Goal: Task Accomplishment & Management: Manage account settings

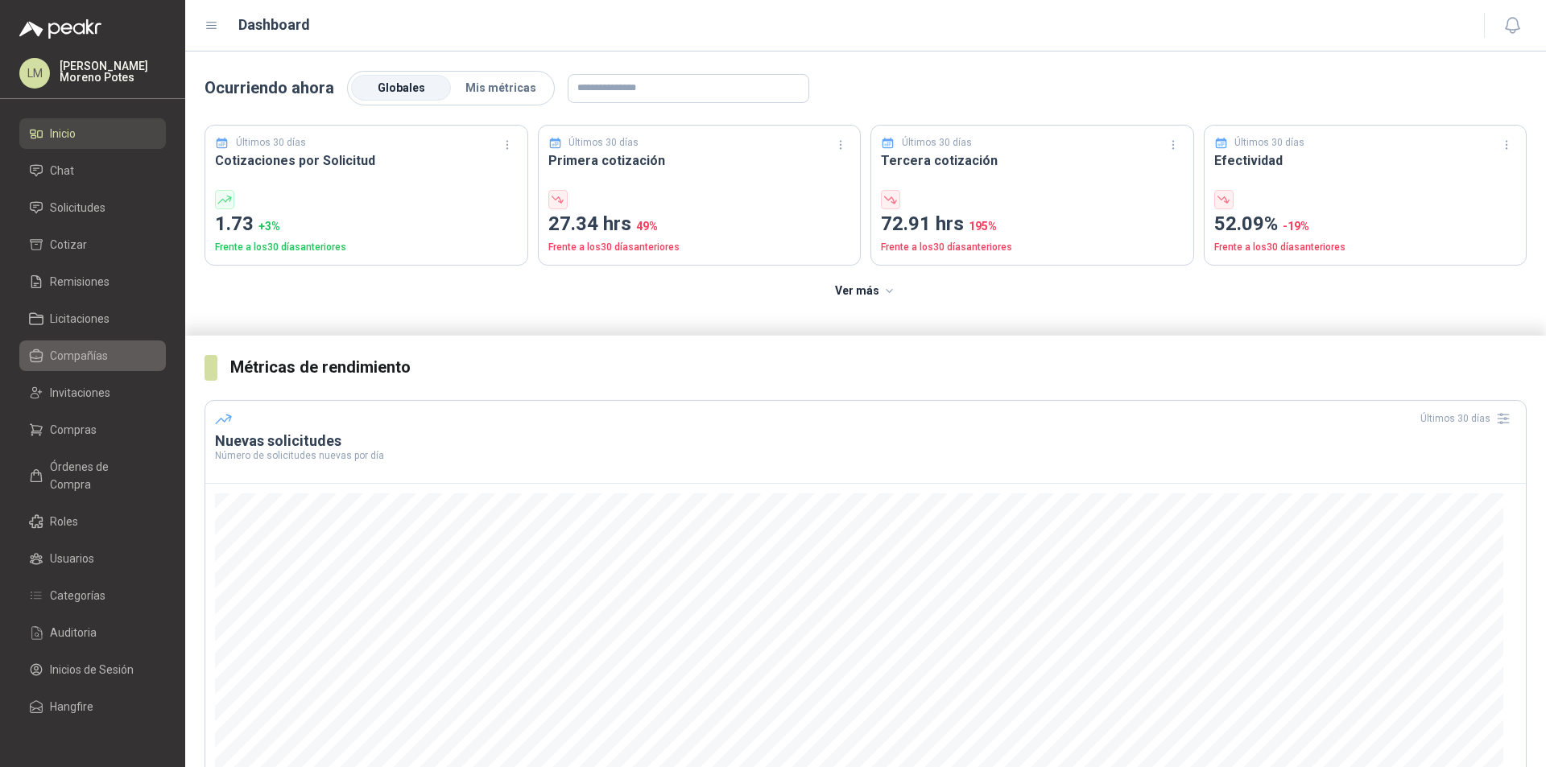
click at [114, 342] on link "Compañías" at bounding box center [92, 356] width 147 height 31
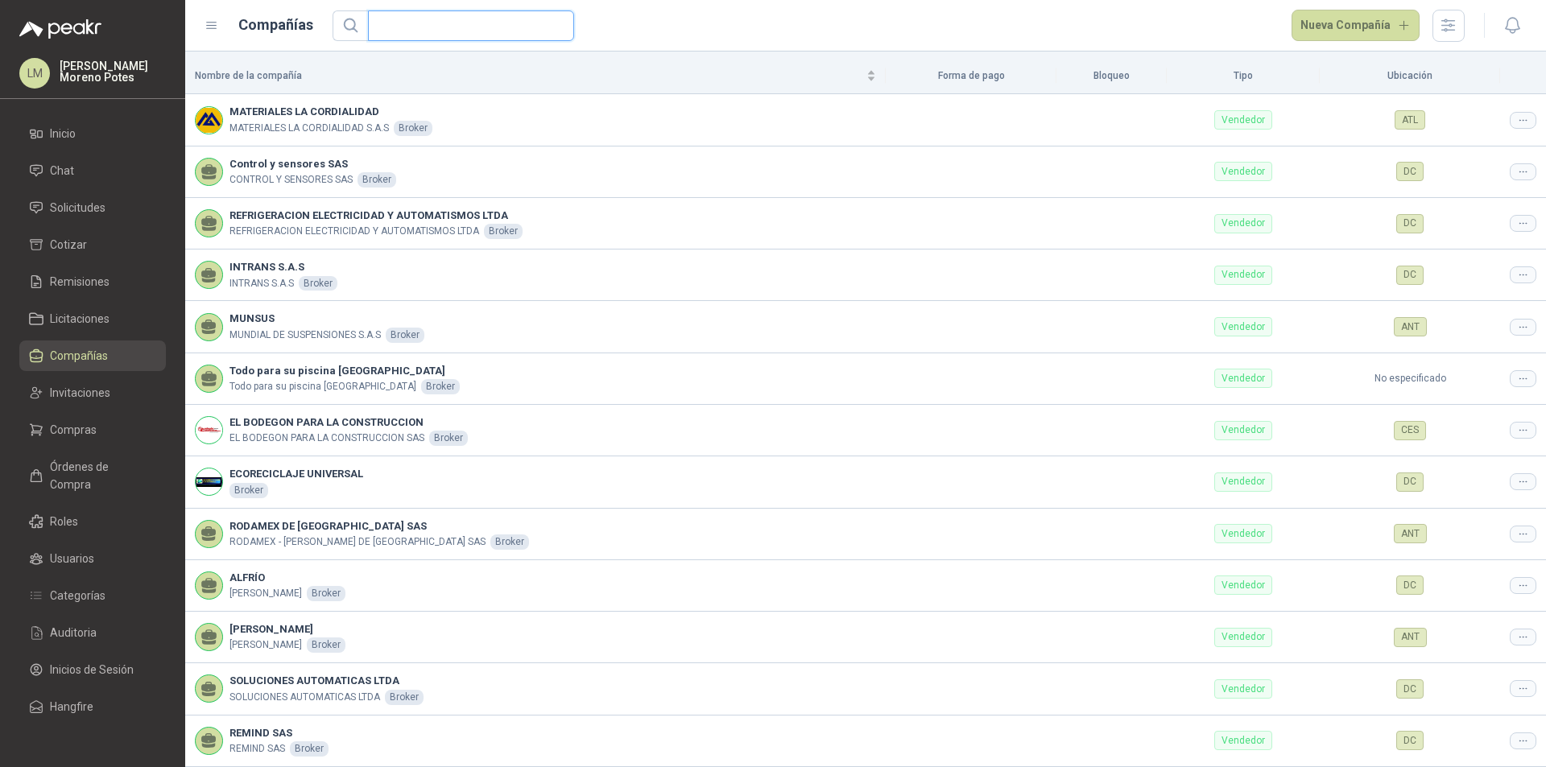
click at [423, 32] on input "text" at bounding box center [465, 25] width 174 height 29
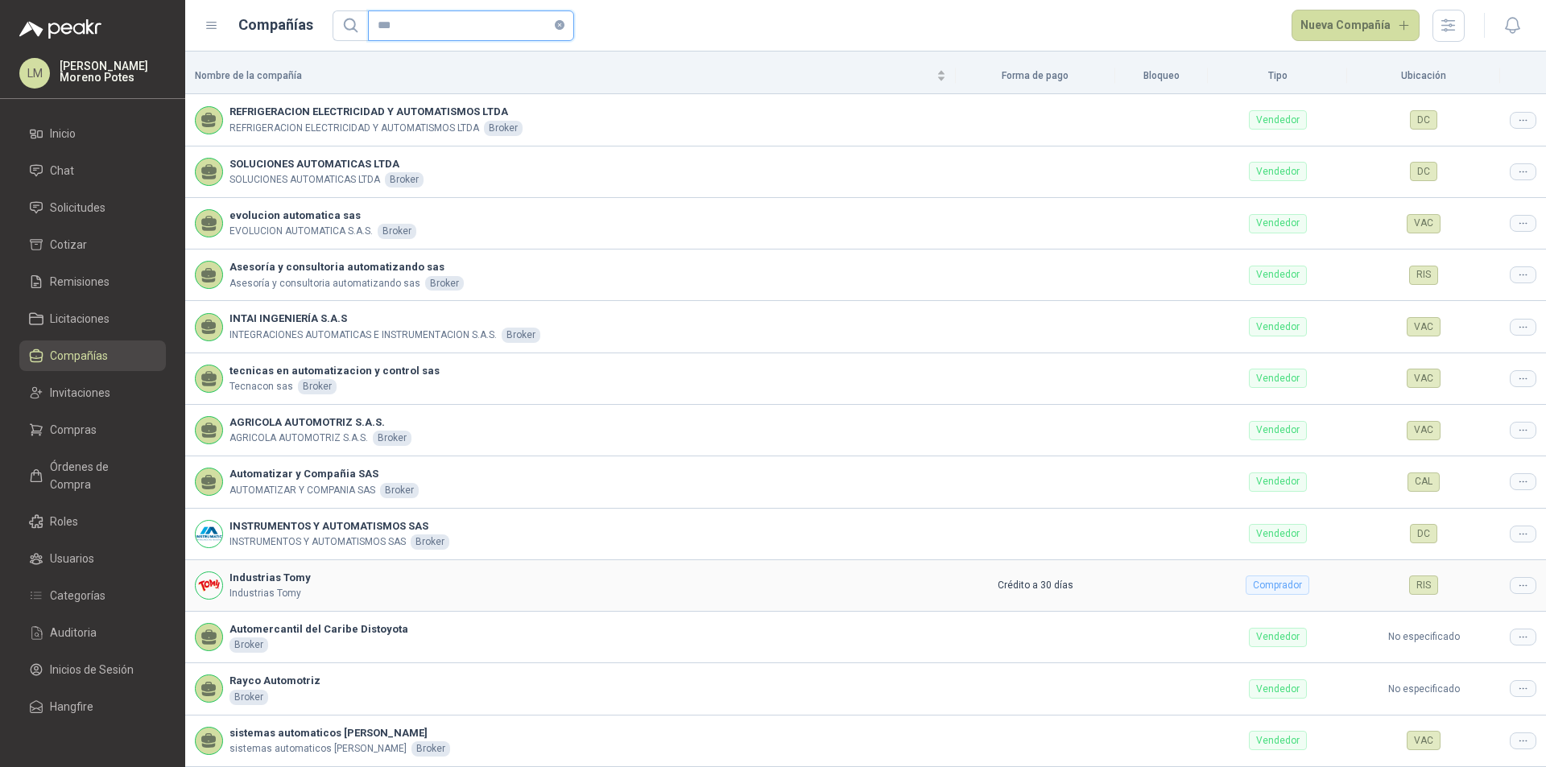
type input "***"
click at [1517, 586] on icon at bounding box center [1523, 586] width 12 height 12
click at [1455, 611] on span "Editar compañía" at bounding box center [1469, 614] width 83 height 18
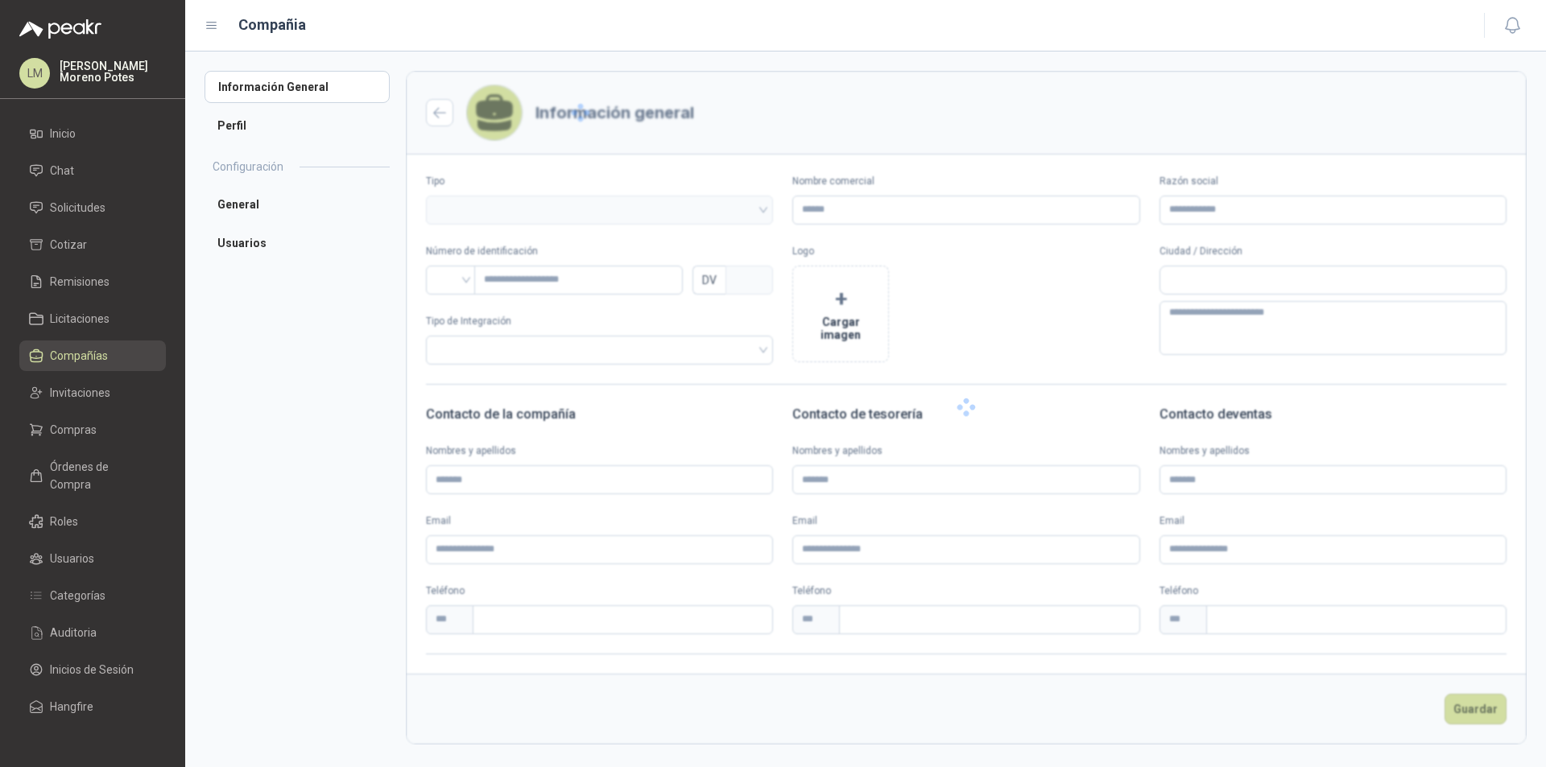
type input "**********"
type input "*********"
type input "*"
type textarea "**********"
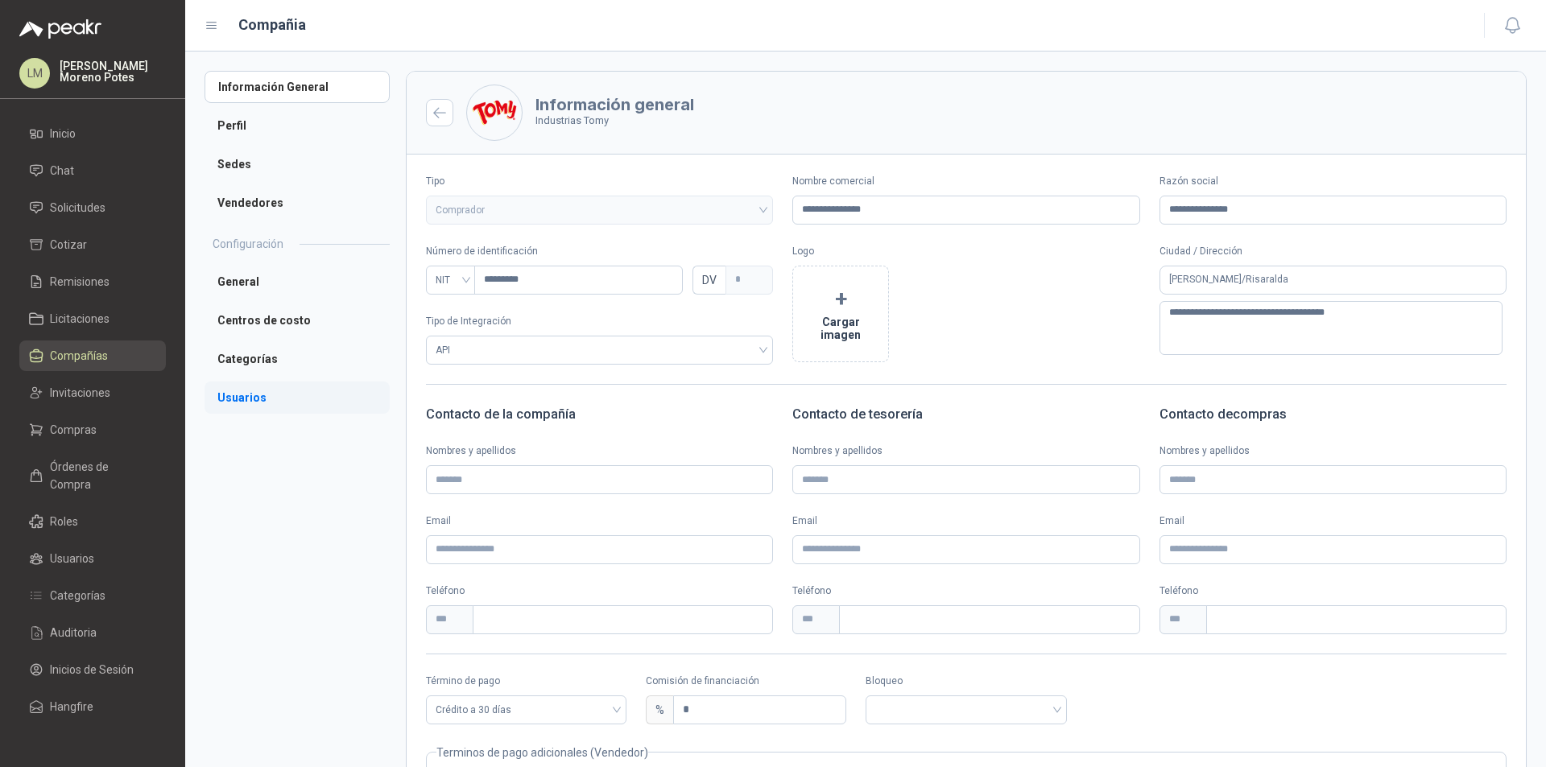
click at [264, 399] on li "Usuarios" at bounding box center [297, 398] width 185 height 32
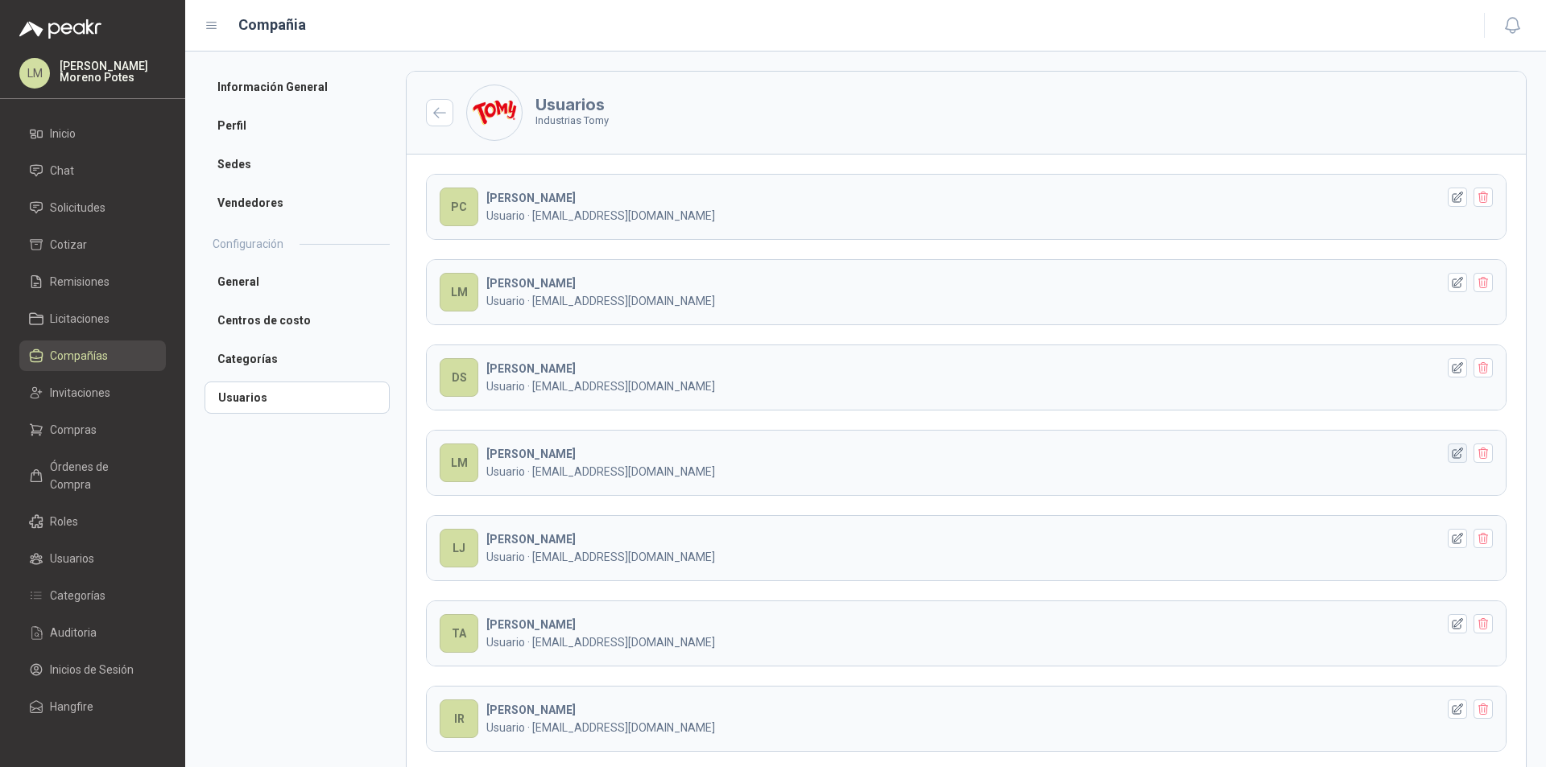
click at [1451, 451] on icon "button" at bounding box center [1458, 454] width 14 height 14
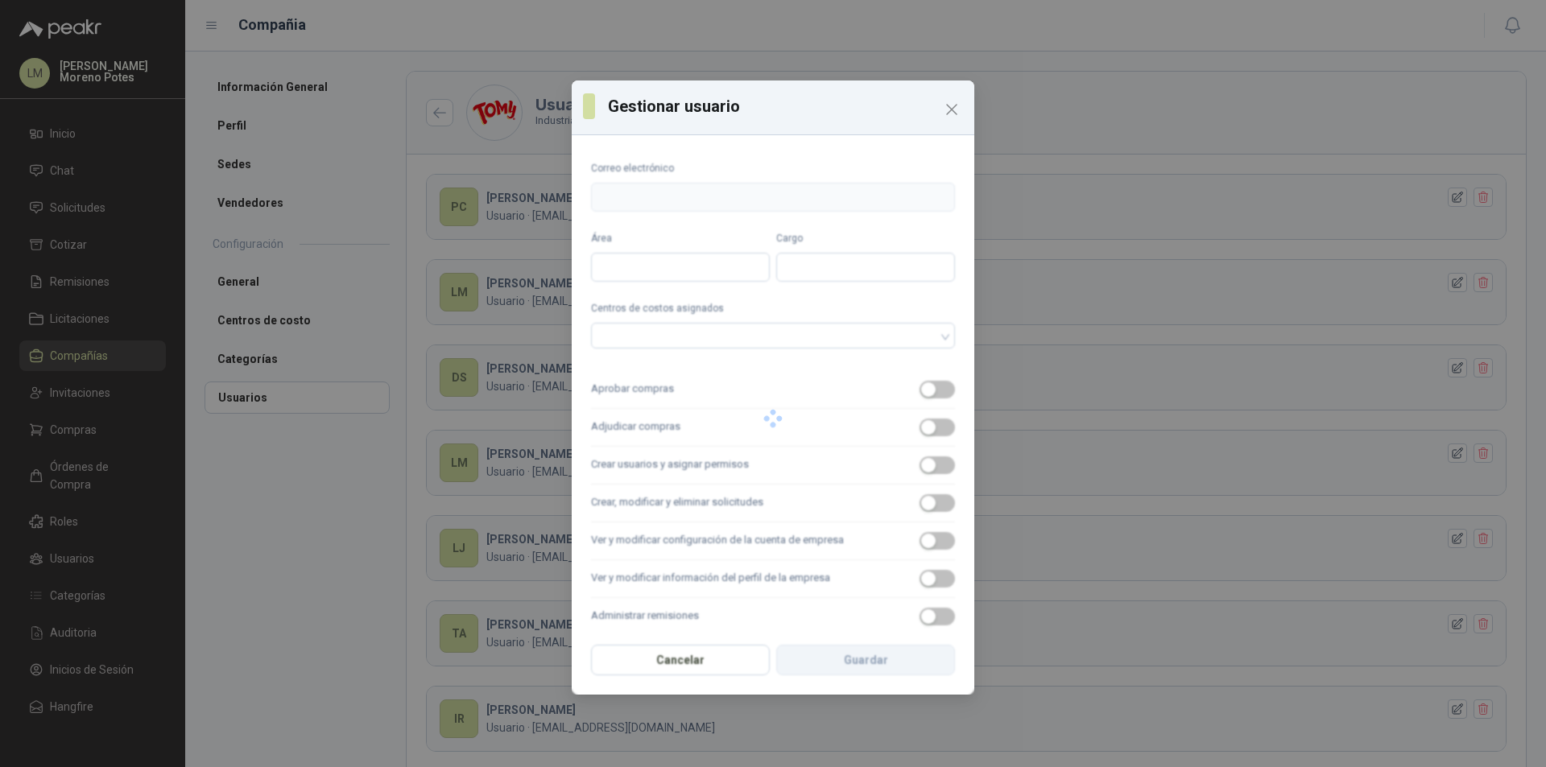
type input "**********"
click at [923, 389] on button "Aprobar compras" at bounding box center [936, 390] width 35 height 18
click at [924, 428] on span "button" at bounding box center [936, 428] width 35 height 18
click at [924, 449] on label "Crear usuarios y asignar permisos" at bounding box center [773, 466] width 364 height 38
click at [924, 457] on button "Crear usuarios y asignar permisos" at bounding box center [936, 466] width 35 height 18
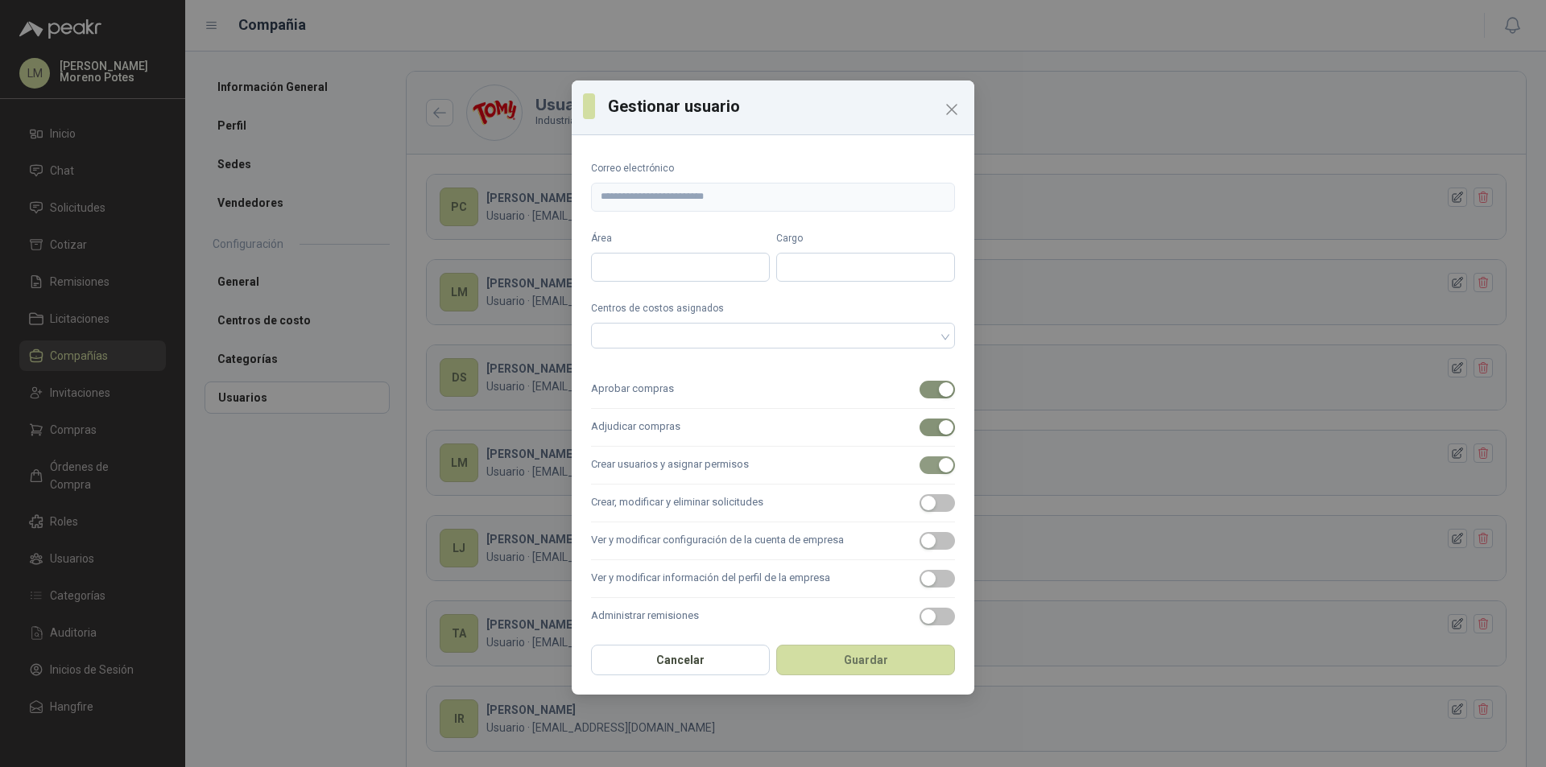
click at [924, 464] on span "button" at bounding box center [936, 466] width 35 height 18
click at [919, 508] on button "Crear, modificar y eliminar solicitudes" at bounding box center [936, 503] width 35 height 18
click at [928, 467] on span "button" at bounding box center [936, 466] width 35 height 18
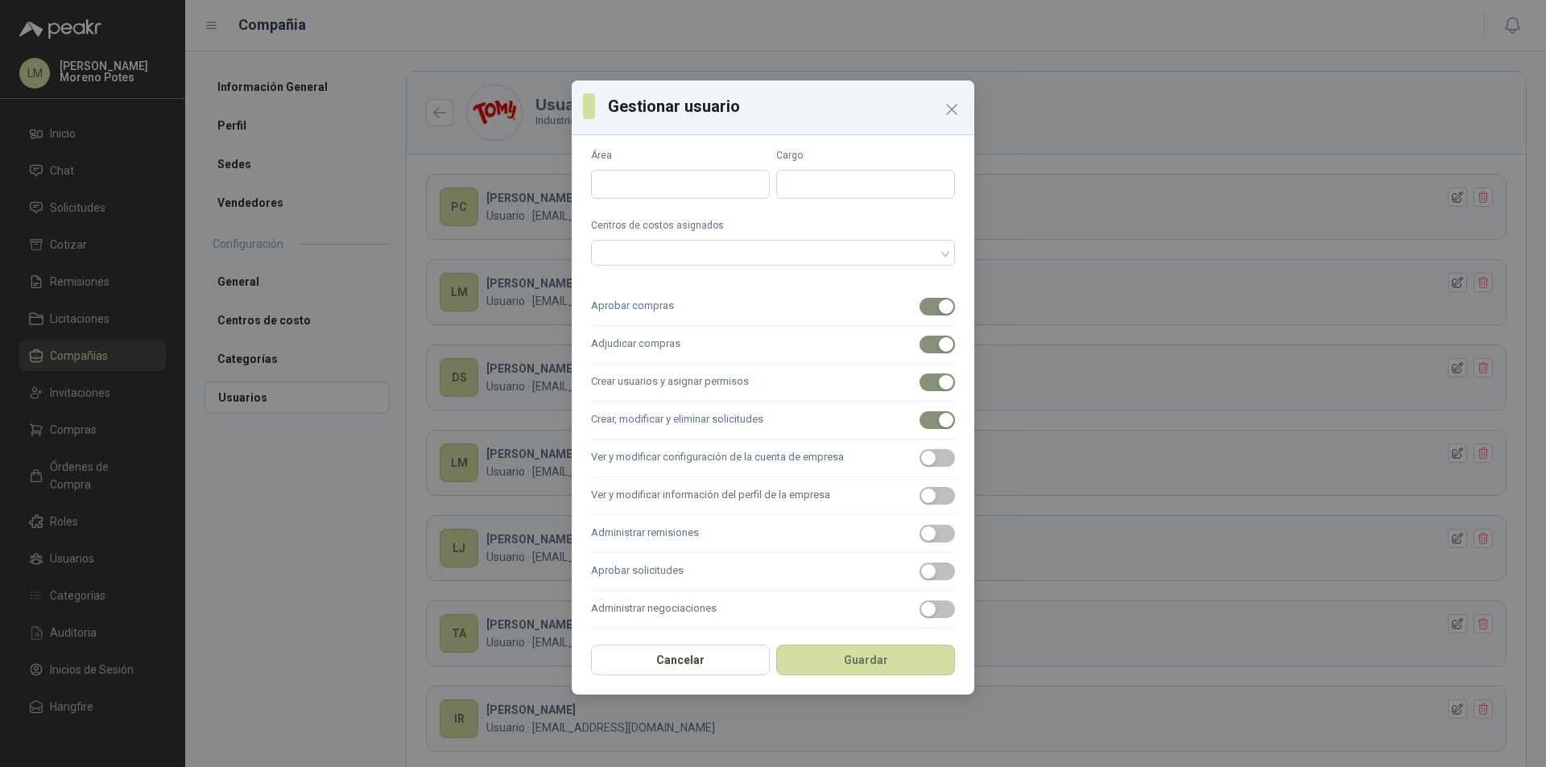
scroll to position [161, 0]
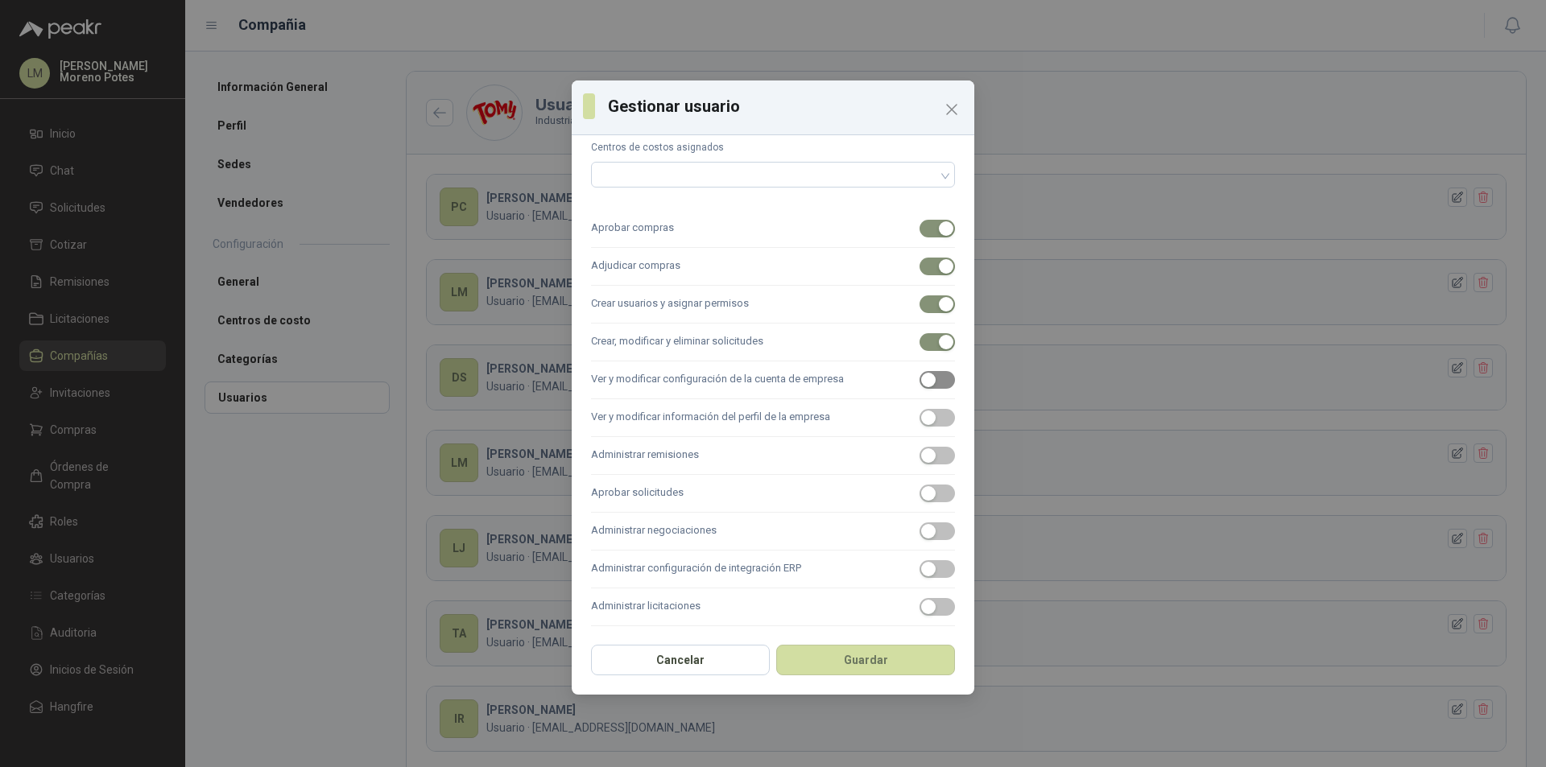
click at [932, 381] on span "button" at bounding box center [936, 380] width 35 height 18
click at [928, 420] on span "button" at bounding box center [936, 418] width 35 height 18
click at [915, 466] on label "Administrar remisiones" at bounding box center [773, 456] width 364 height 38
click at [919, 465] on button "Administrar remisiones" at bounding box center [936, 456] width 35 height 18
click at [924, 495] on span "button" at bounding box center [936, 494] width 35 height 18
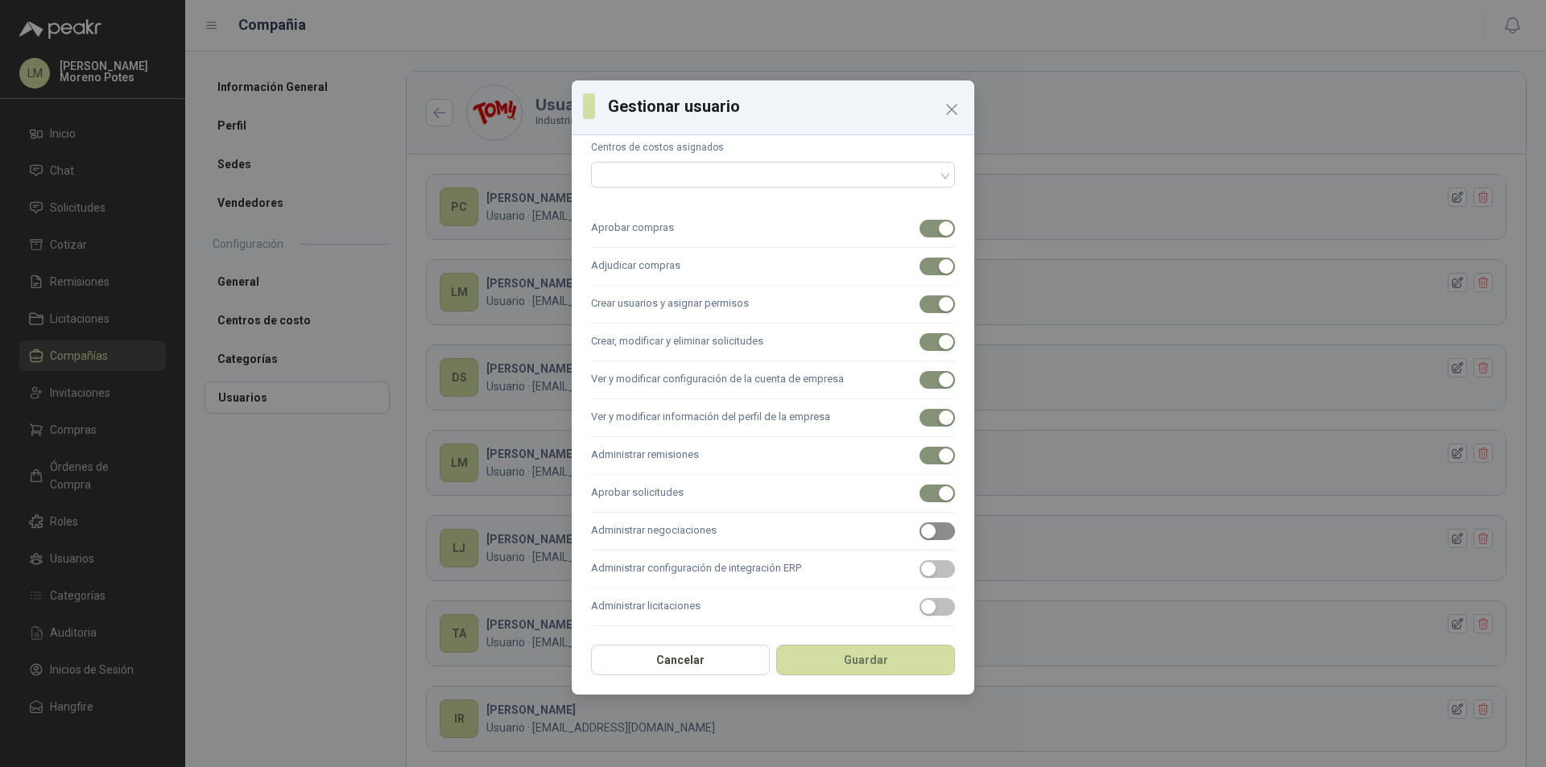
click at [921, 529] on div "button" at bounding box center [928, 531] width 14 height 14
click at [923, 568] on button "Administrar configuración de integración ERP" at bounding box center [936, 569] width 35 height 18
click at [932, 602] on span "button" at bounding box center [936, 607] width 35 height 18
click at [875, 660] on button "Guardar" at bounding box center [865, 660] width 179 height 31
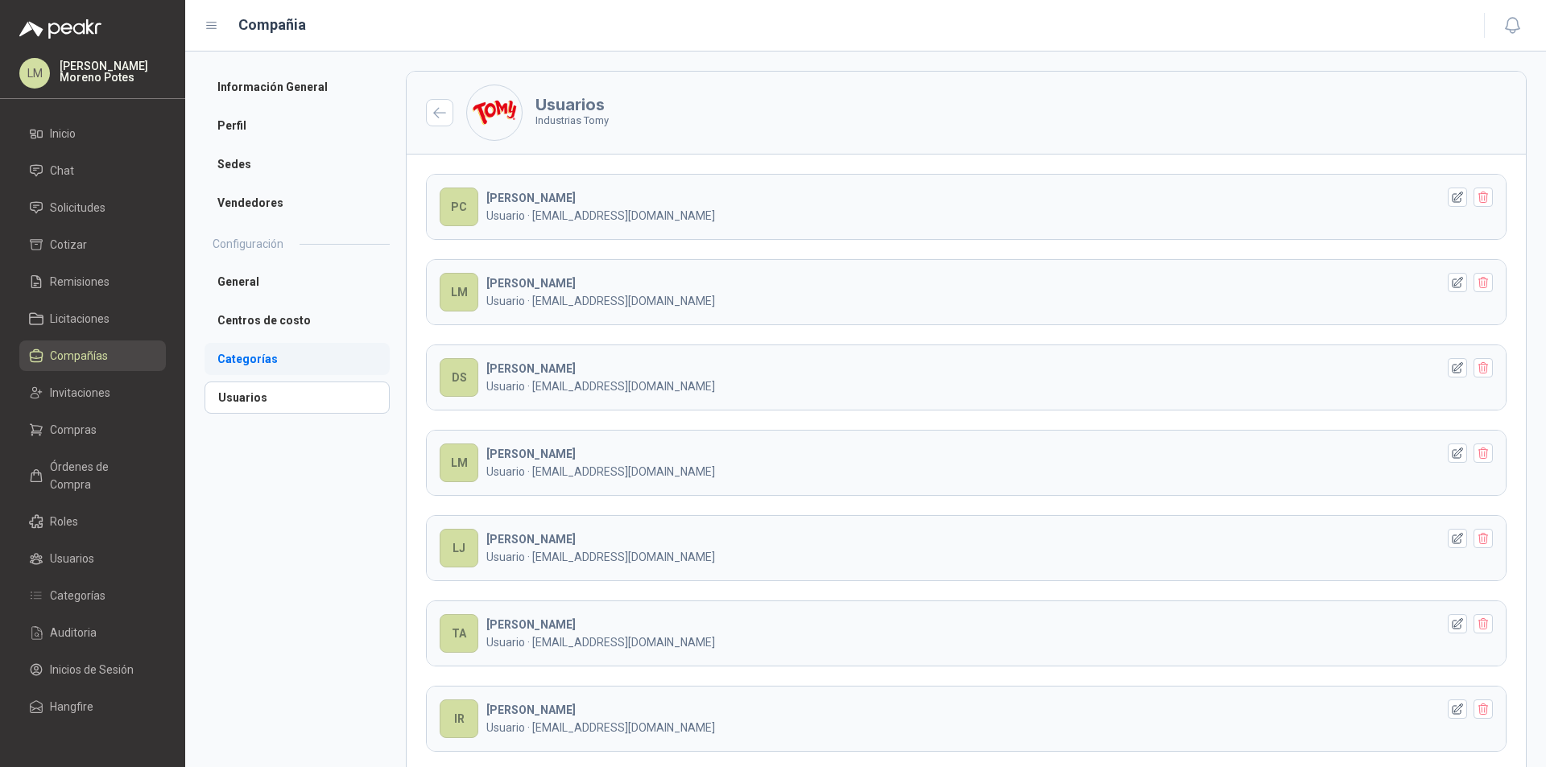
click at [268, 365] on li "Categorías" at bounding box center [297, 359] width 185 height 32
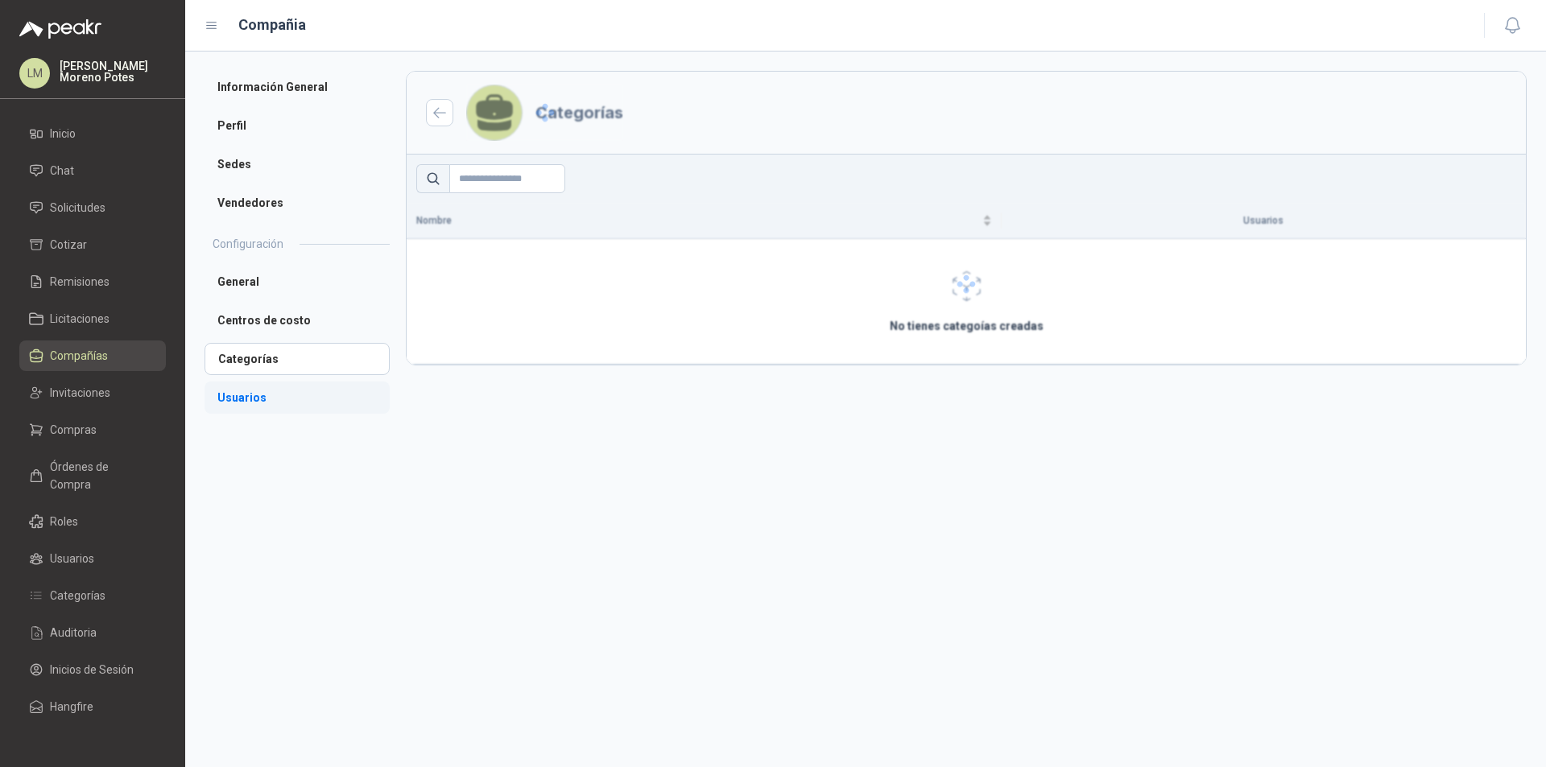
click at [255, 391] on li "Usuarios" at bounding box center [297, 398] width 185 height 32
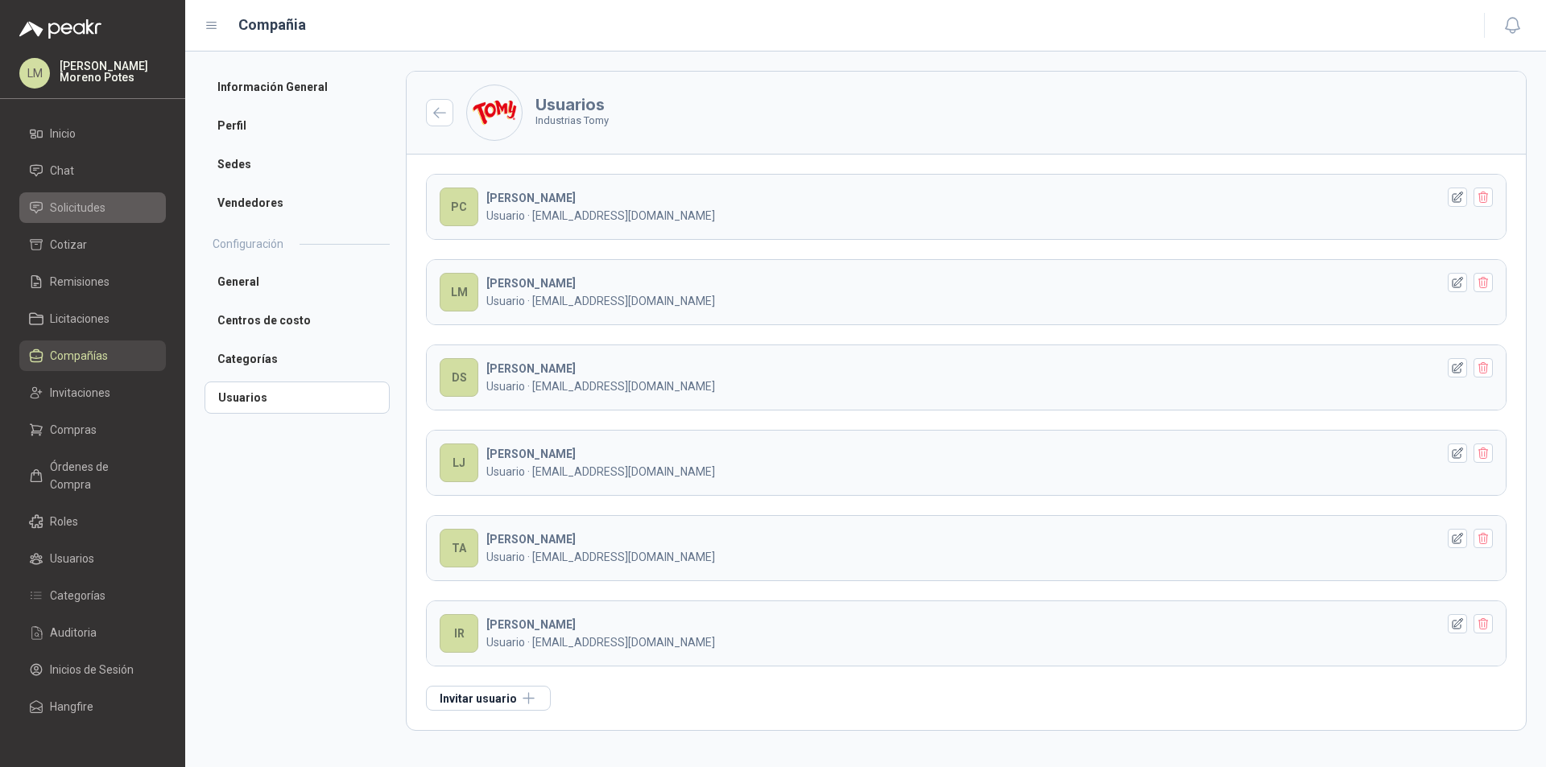
click at [84, 202] on span "Solicitudes" at bounding box center [78, 208] width 56 height 18
